Goal: Transaction & Acquisition: Purchase product/service

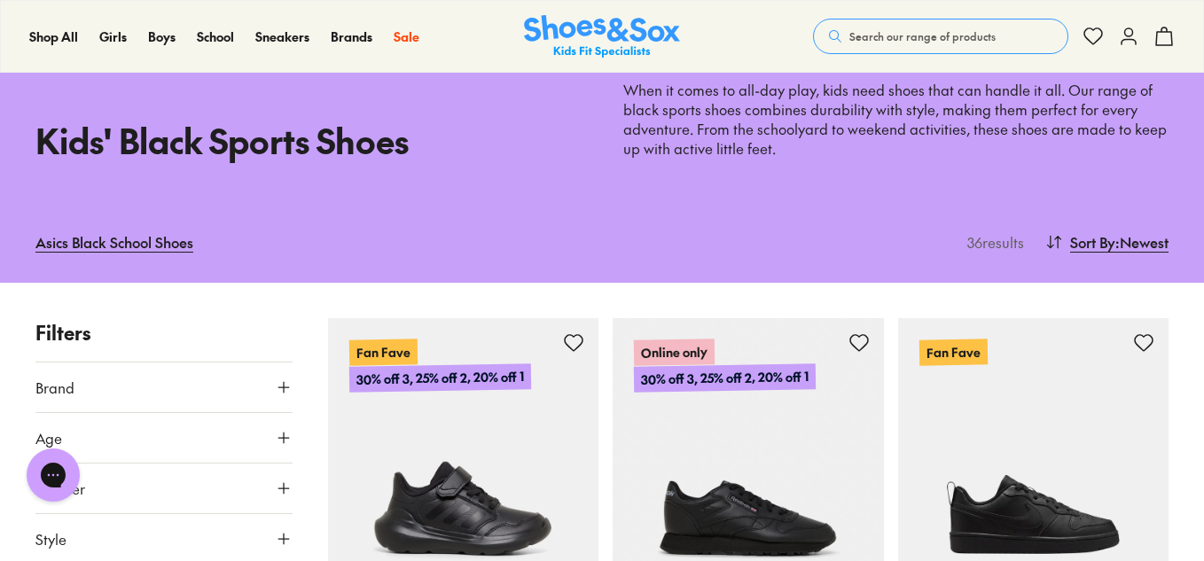
scroll to position [80, 0]
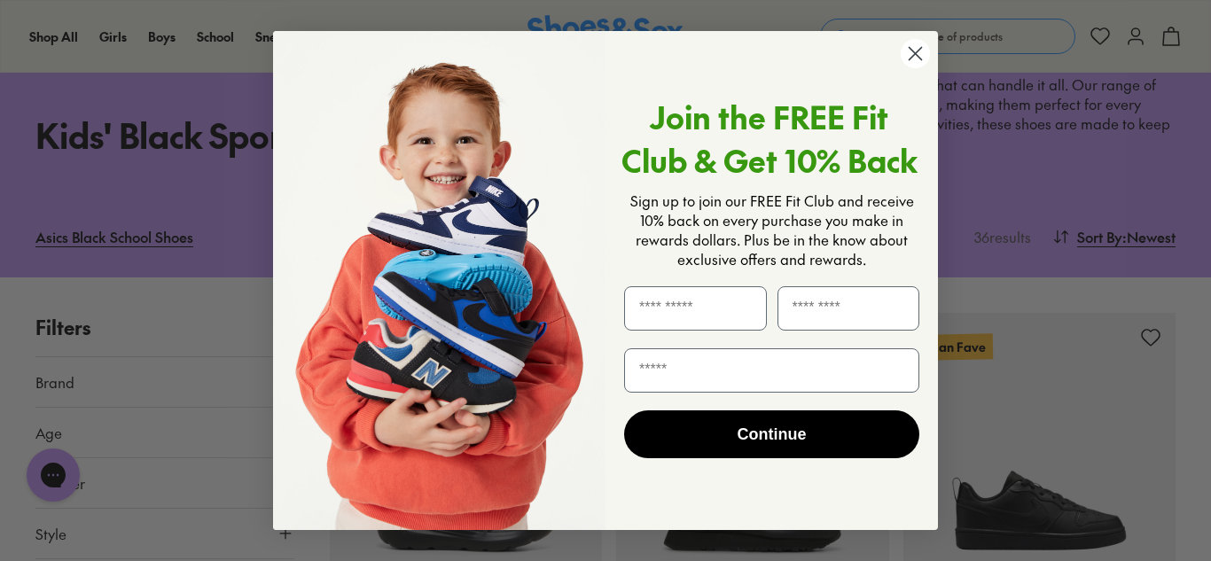
click at [917, 59] on circle "Close dialog" at bounding box center [915, 53] width 29 height 29
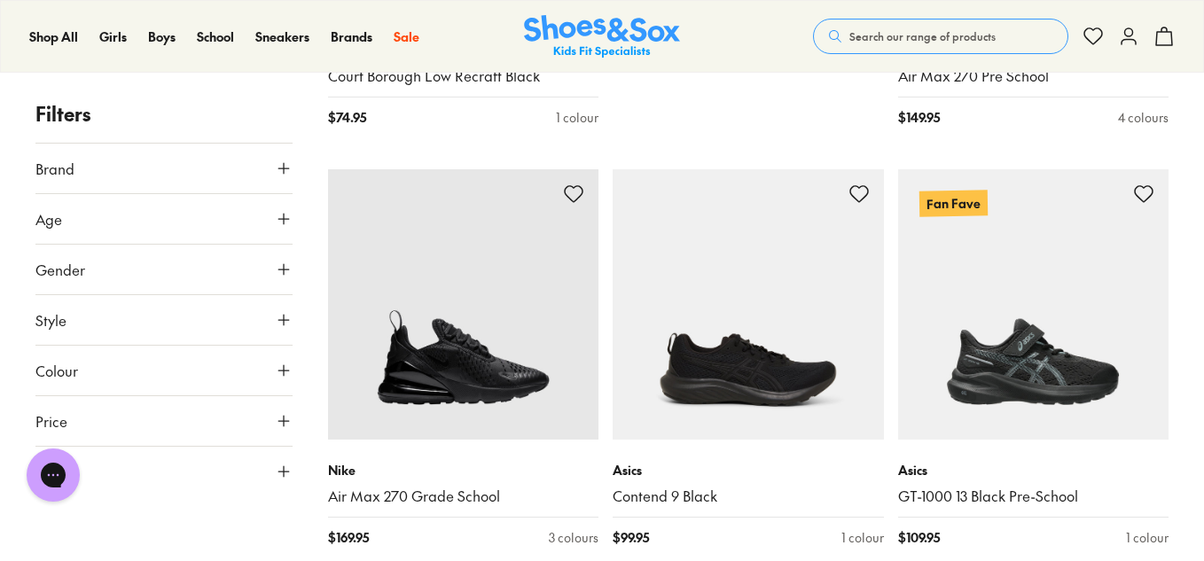
scroll to position [1079, 0]
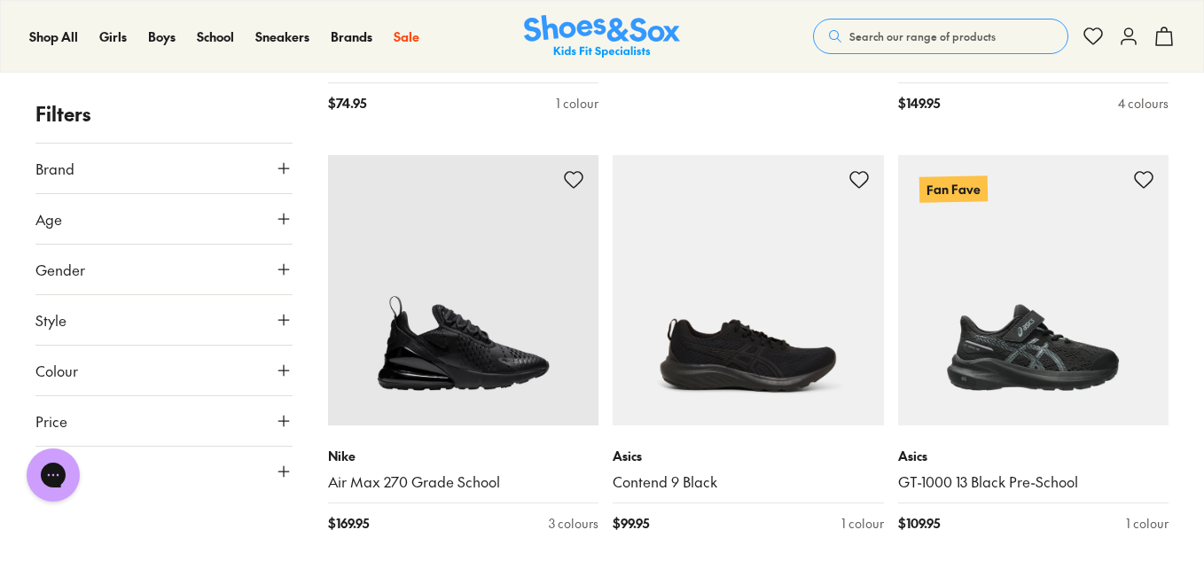
click at [283, 472] on use at bounding box center [283, 471] width 11 height 11
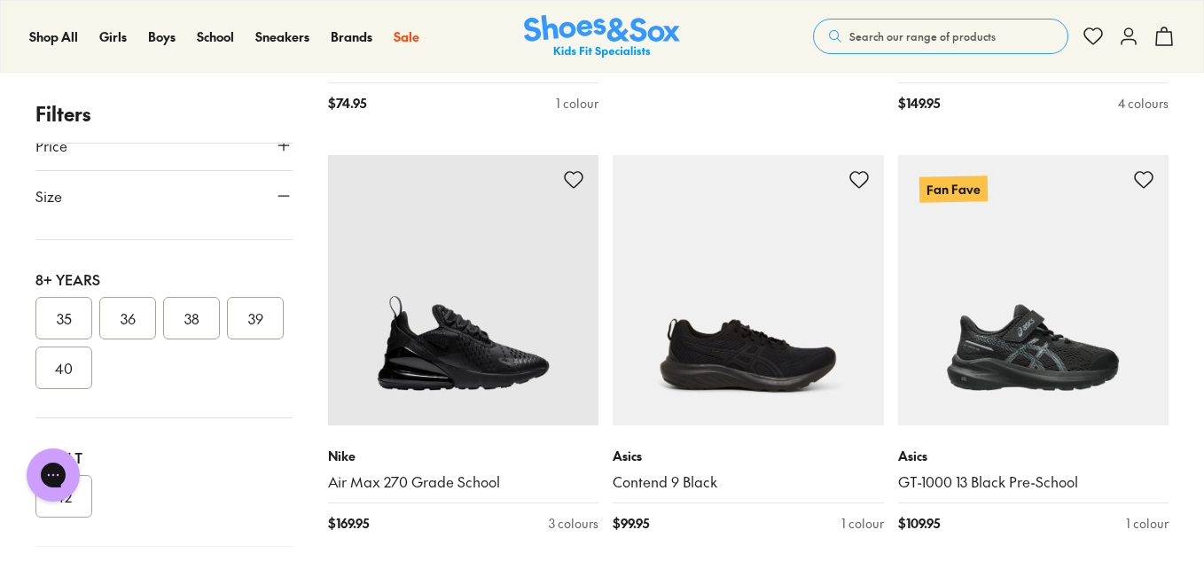
scroll to position [338, 0]
click at [124, 314] on button "36" at bounding box center [127, 314] width 57 height 43
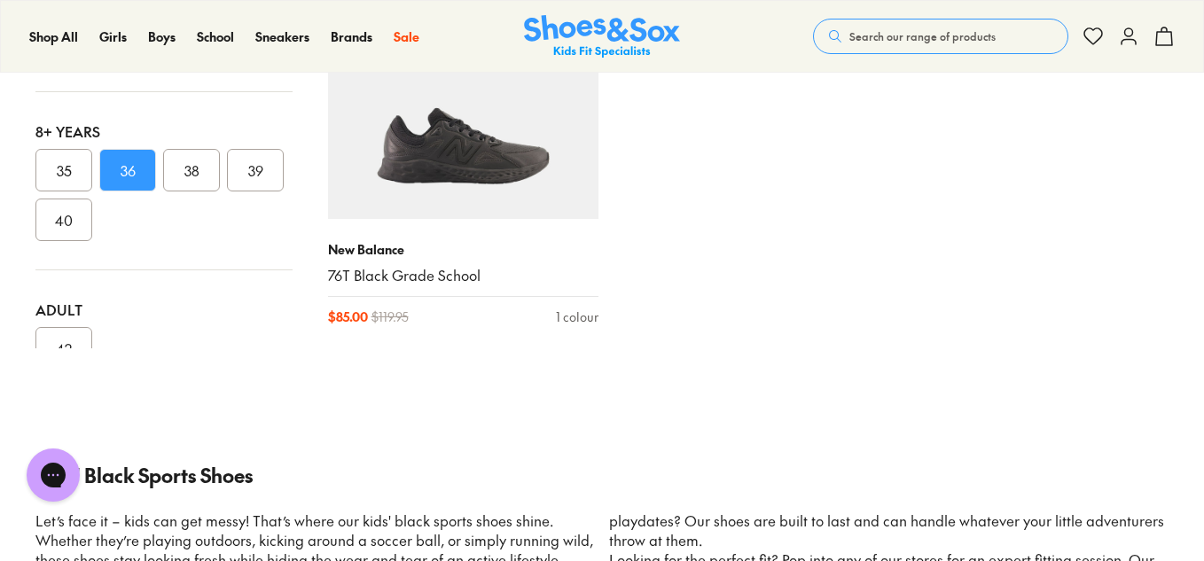
scroll to position [1732, 0]
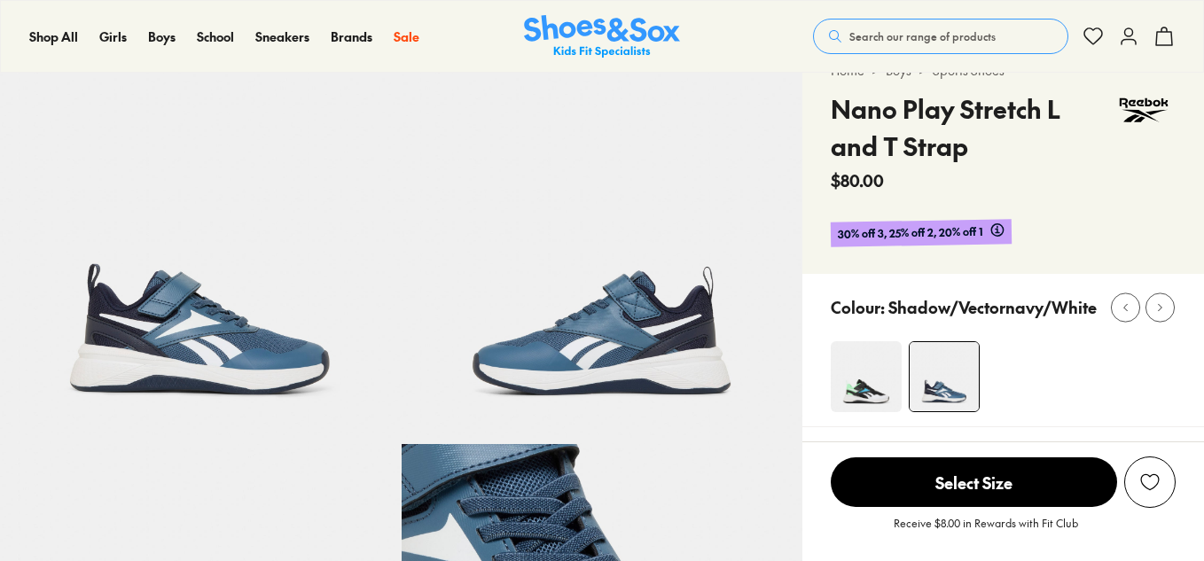
select select "*"
